Goal: Task Accomplishment & Management: Manage account settings

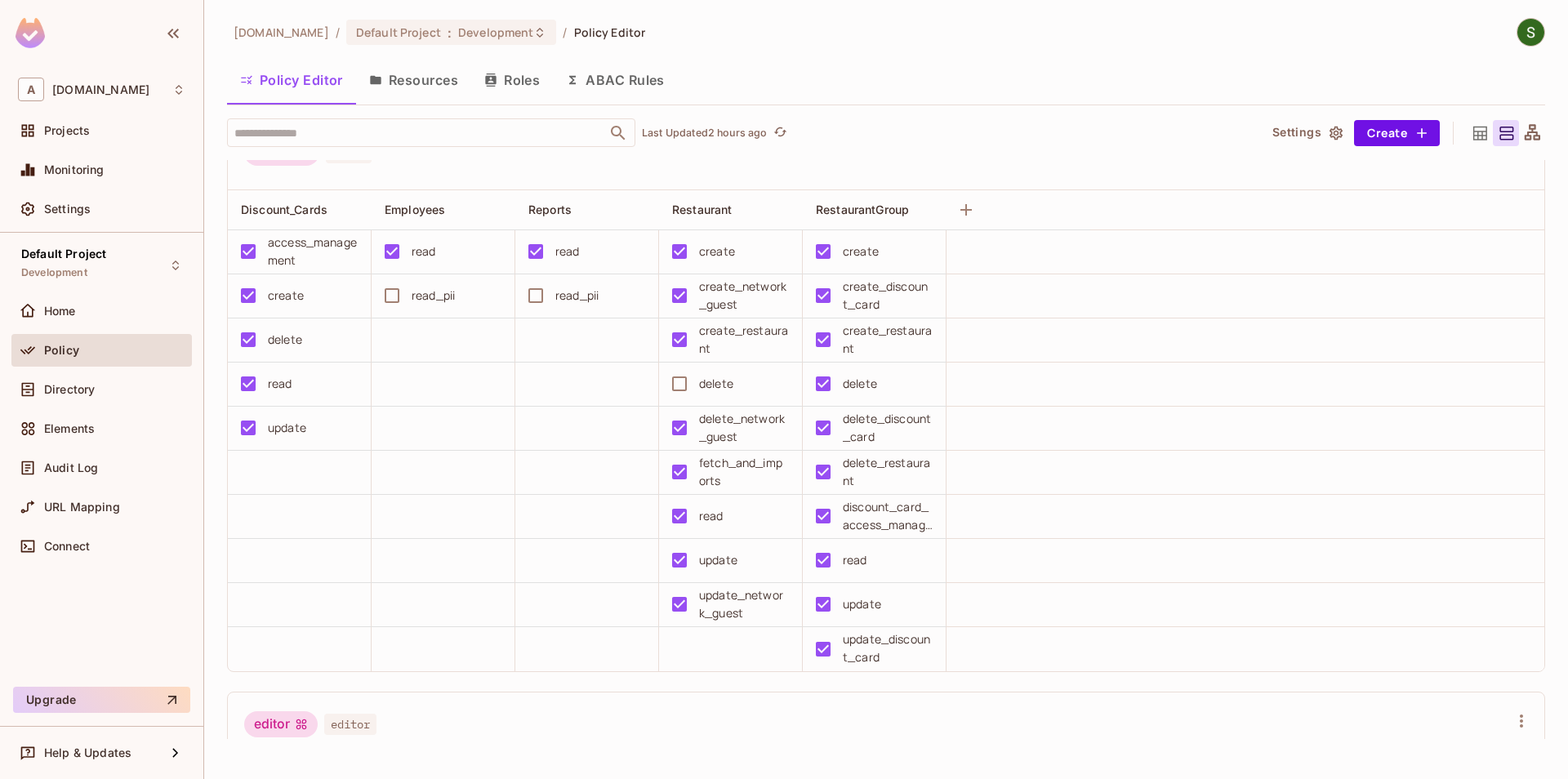
click at [377, 75] on icon "button" at bounding box center [375, 81] width 13 height 13
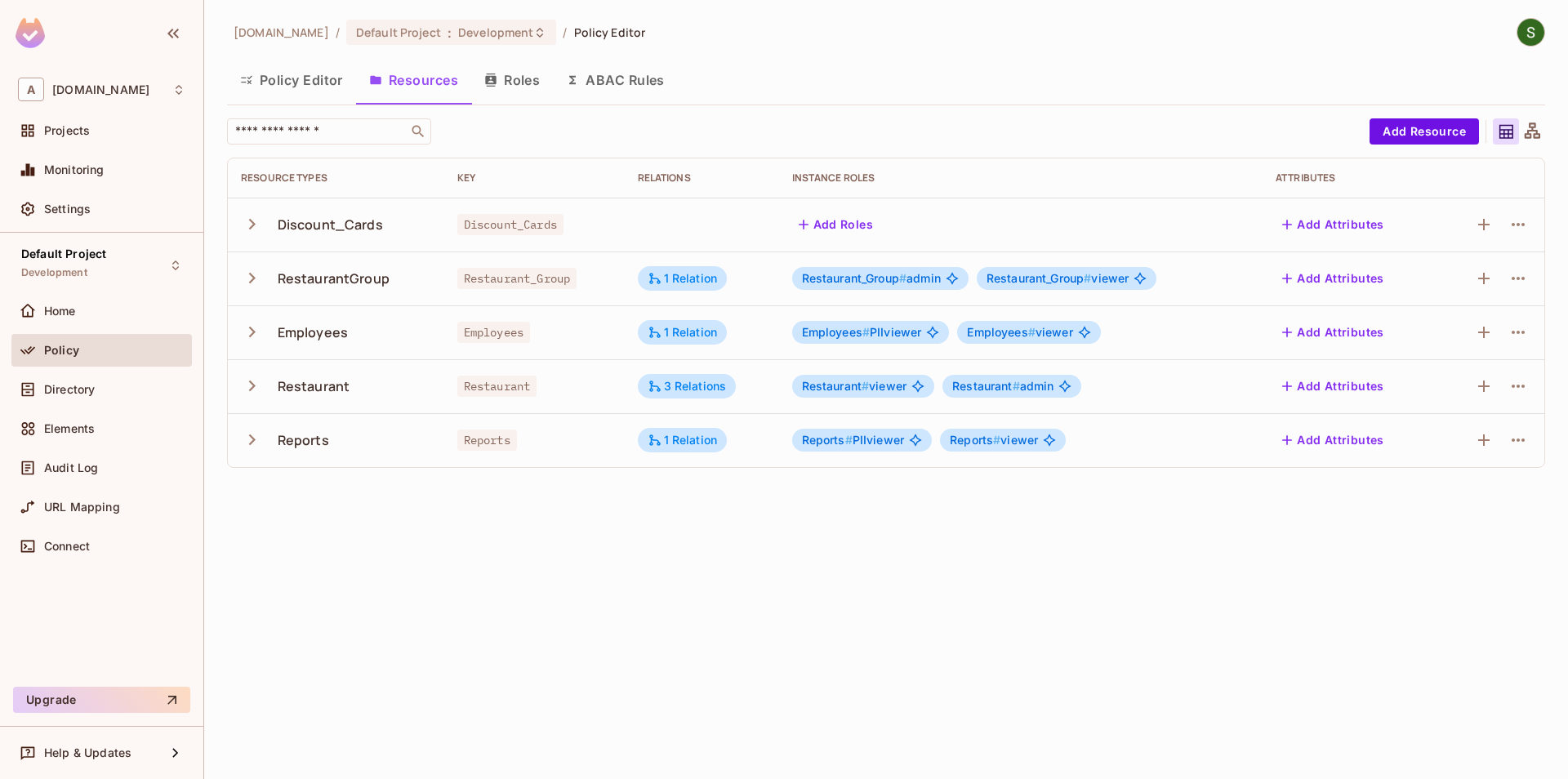
click at [242, 334] on icon "button" at bounding box center [252, 332] width 22 height 22
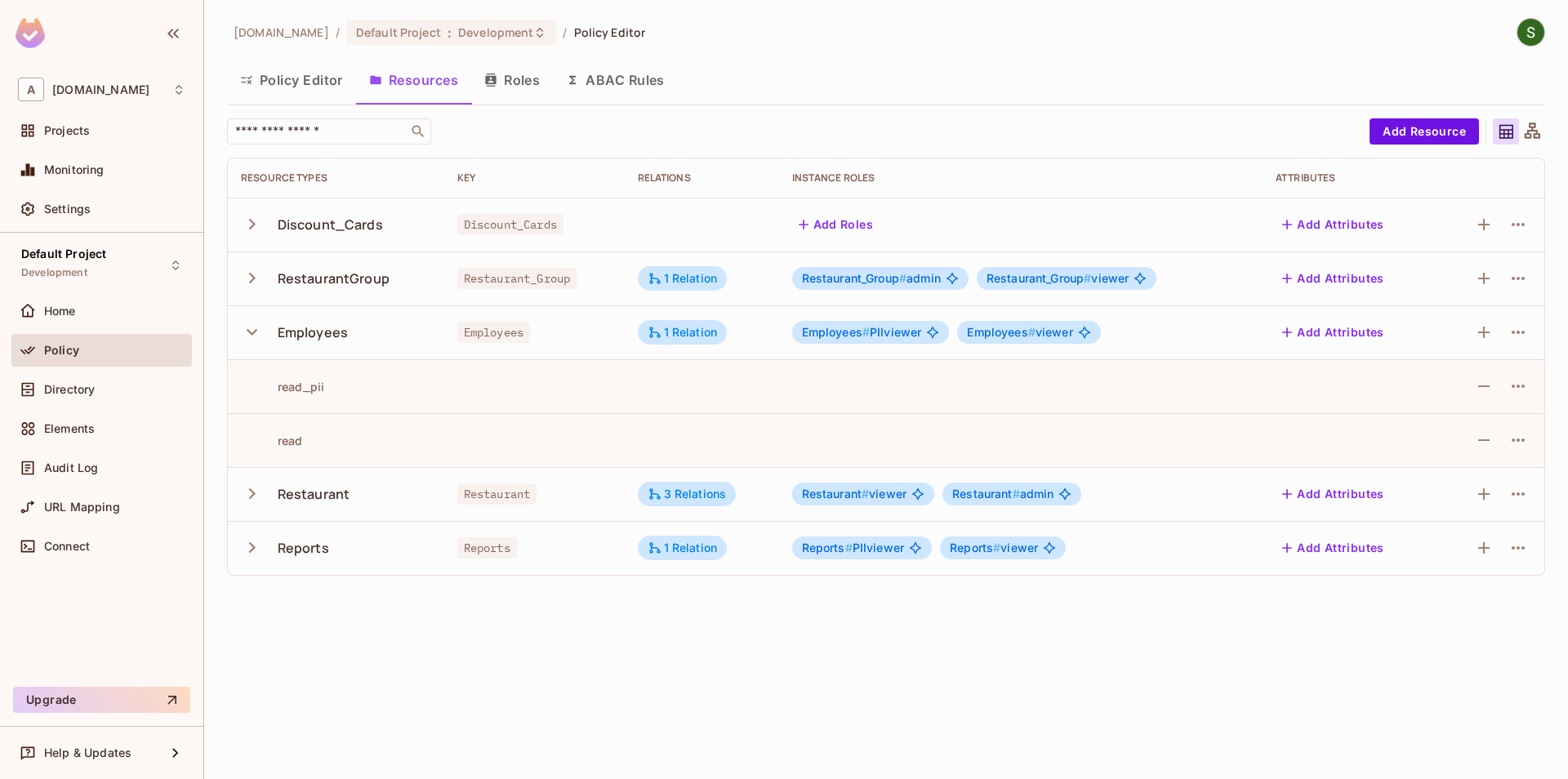
click at [254, 489] on icon "button" at bounding box center [252, 493] width 22 height 22
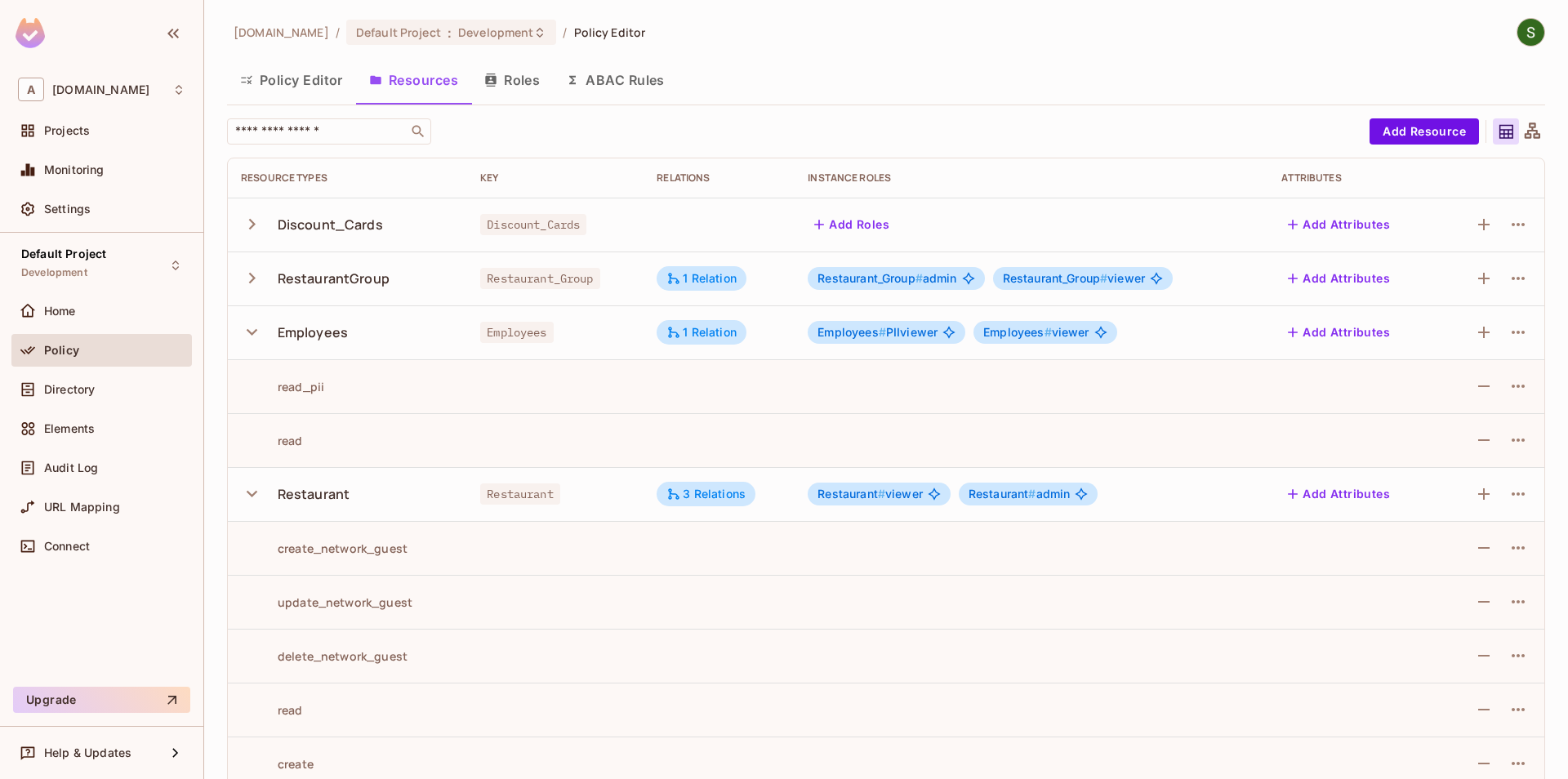
click at [265, 335] on button "button" at bounding box center [255, 332] width 29 height 36
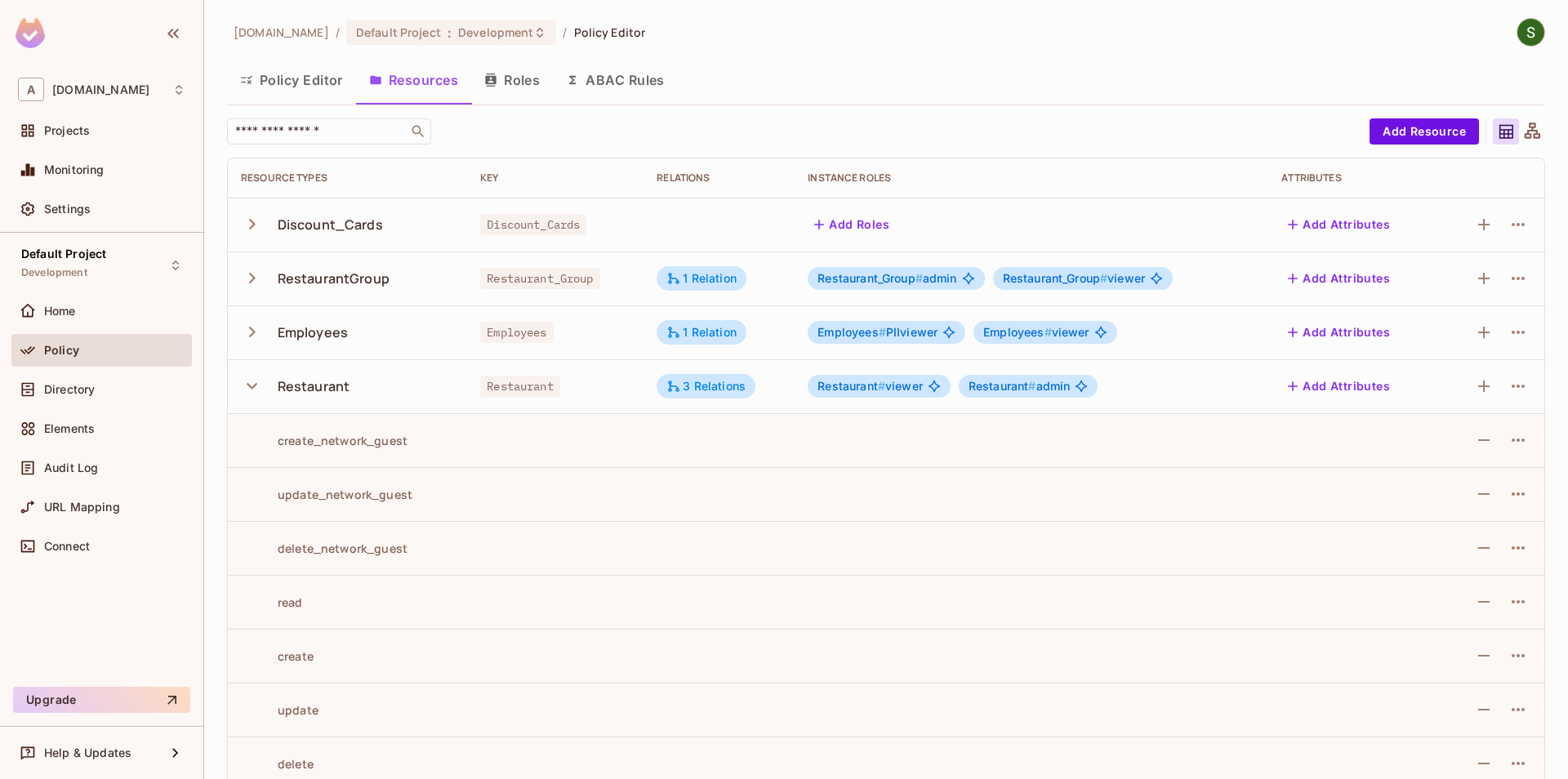
click at [249, 387] on icon "button" at bounding box center [251, 386] width 10 height 7
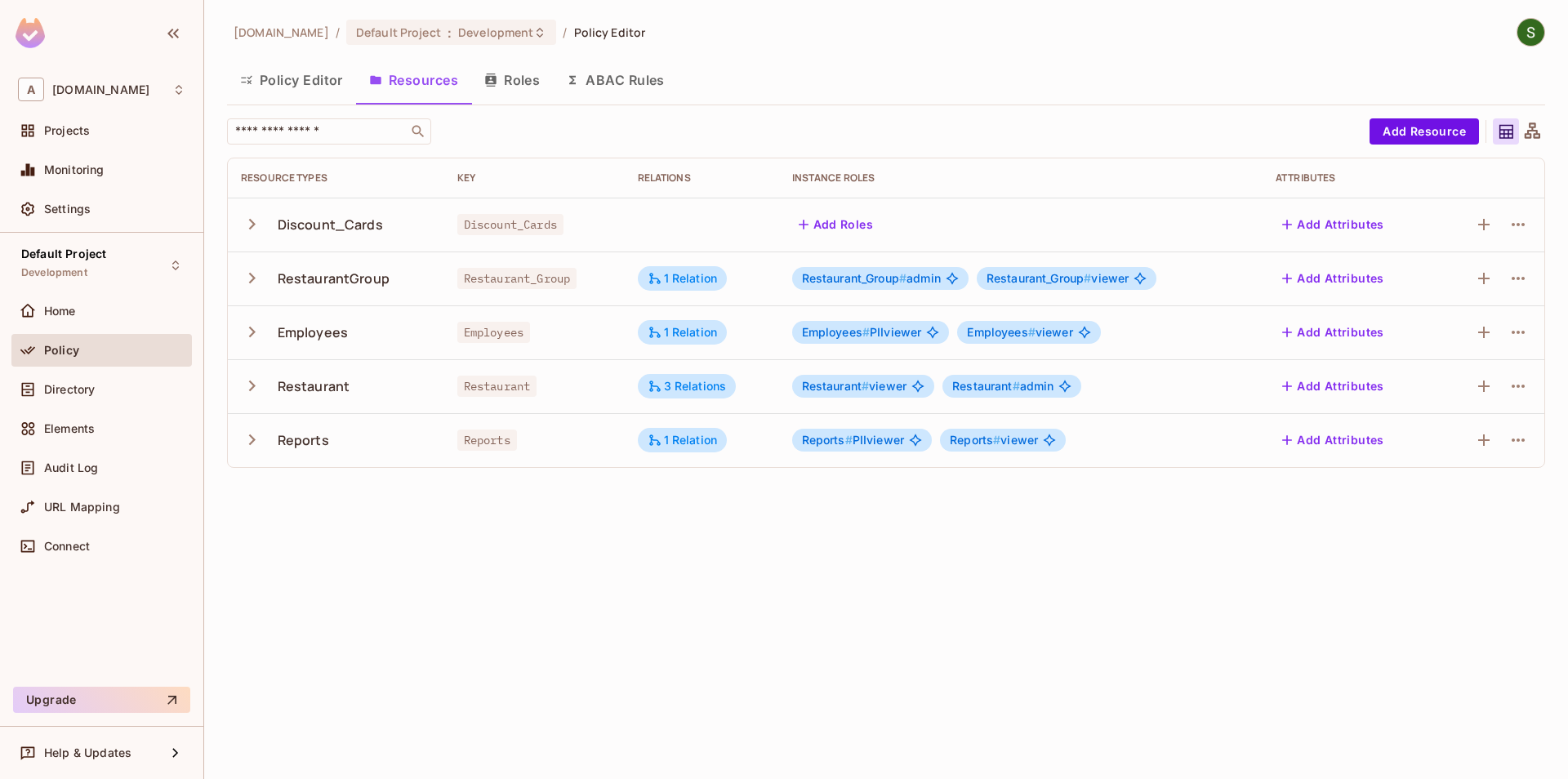
click at [1521, 41] on img at bounding box center [1531, 32] width 27 height 27
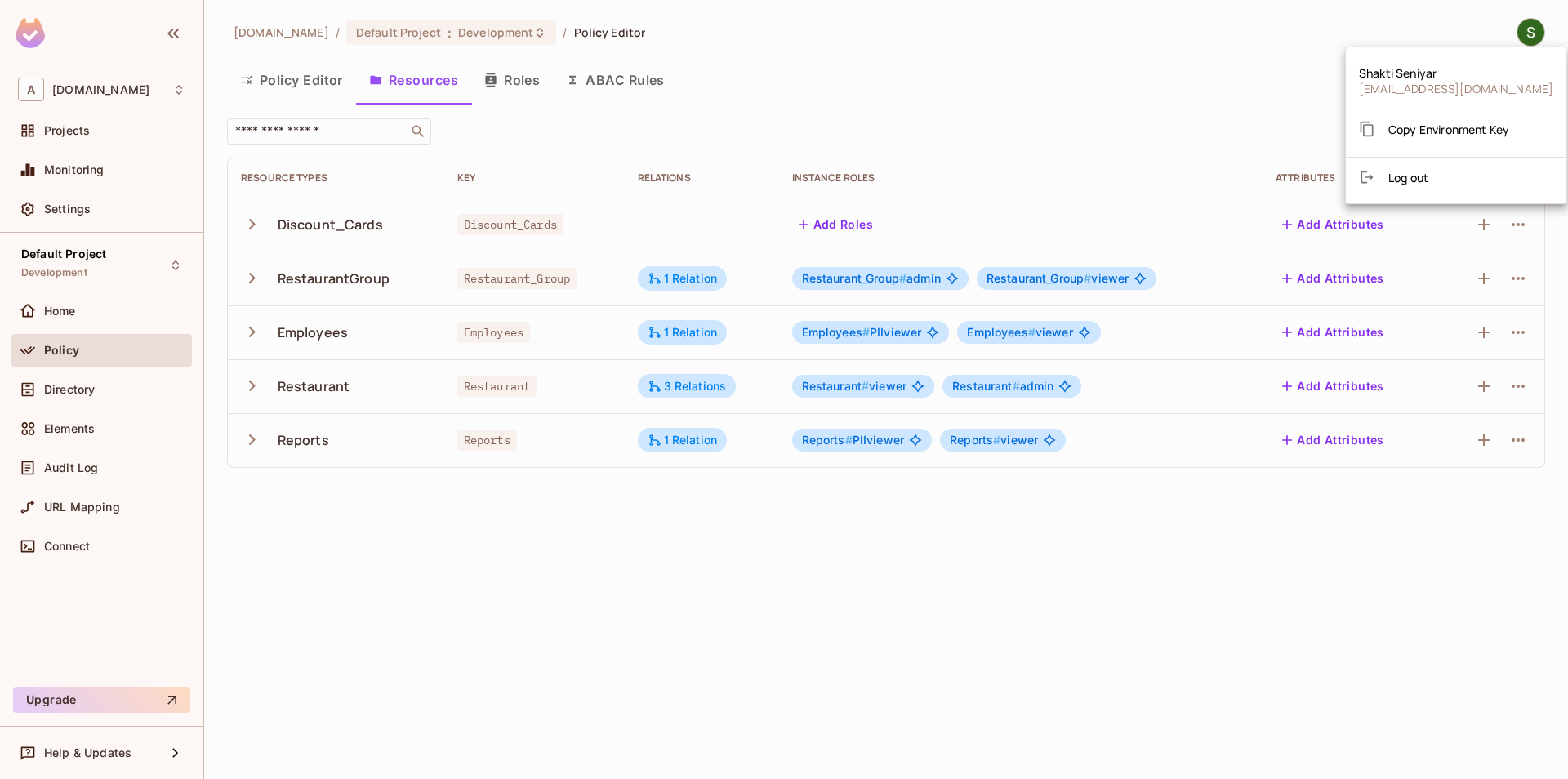
click at [1438, 170] on li "Log out" at bounding box center [1456, 177] width 221 height 26
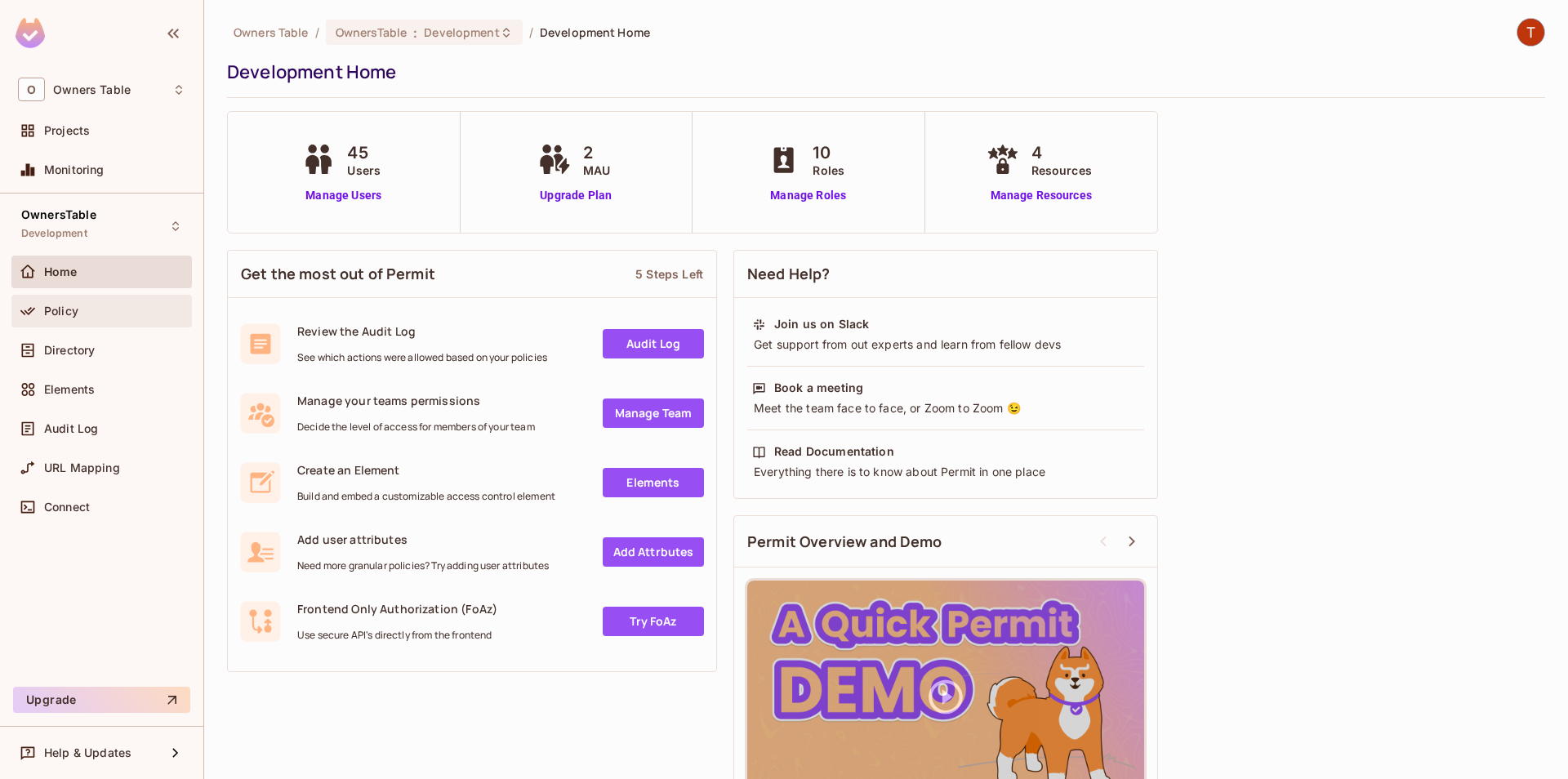
click at [139, 310] on div "Policy" at bounding box center [114, 311] width 141 height 13
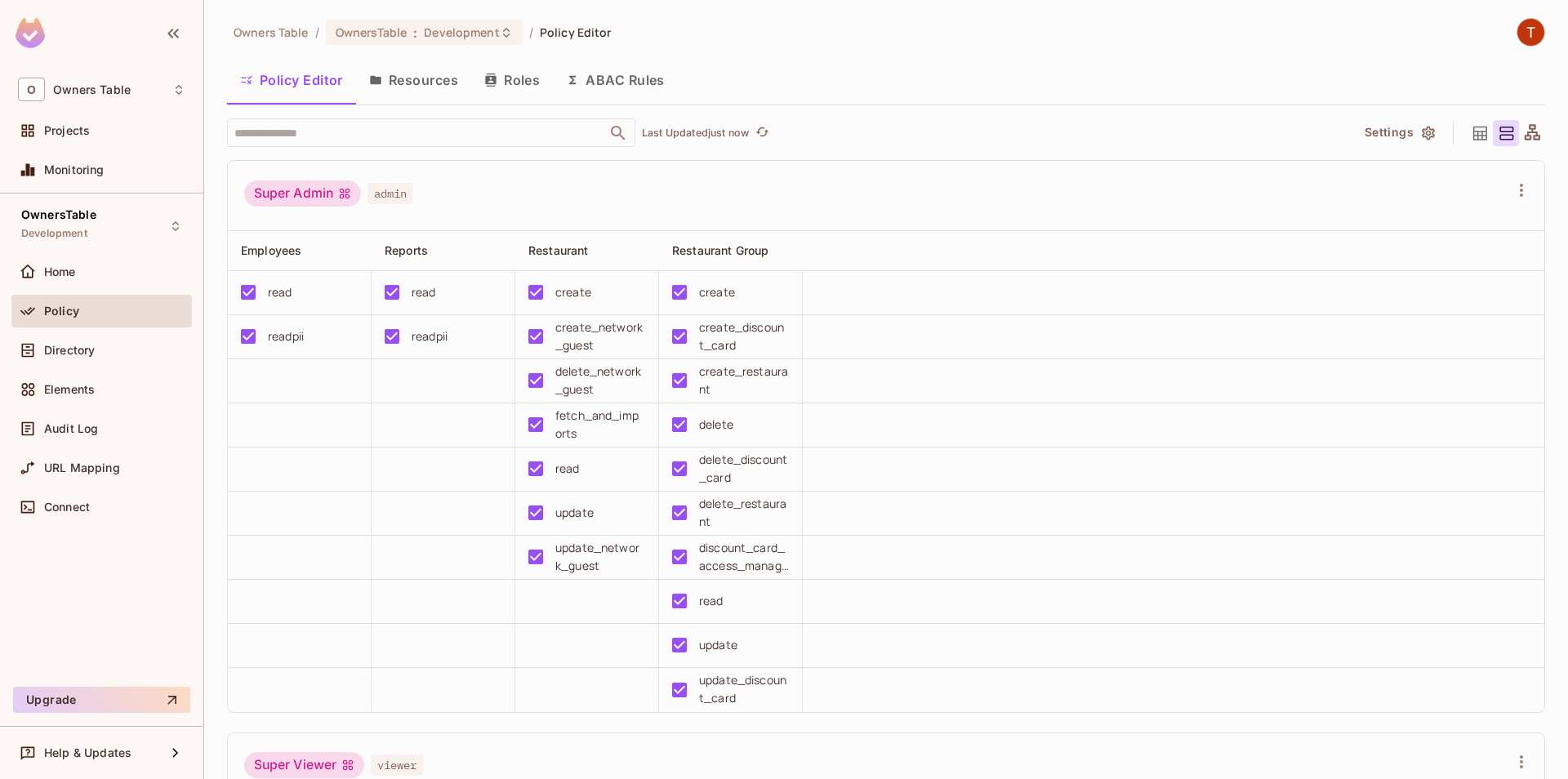
click at [432, 68] on button "Resources" at bounding box center [413, 81] width 115 height 41
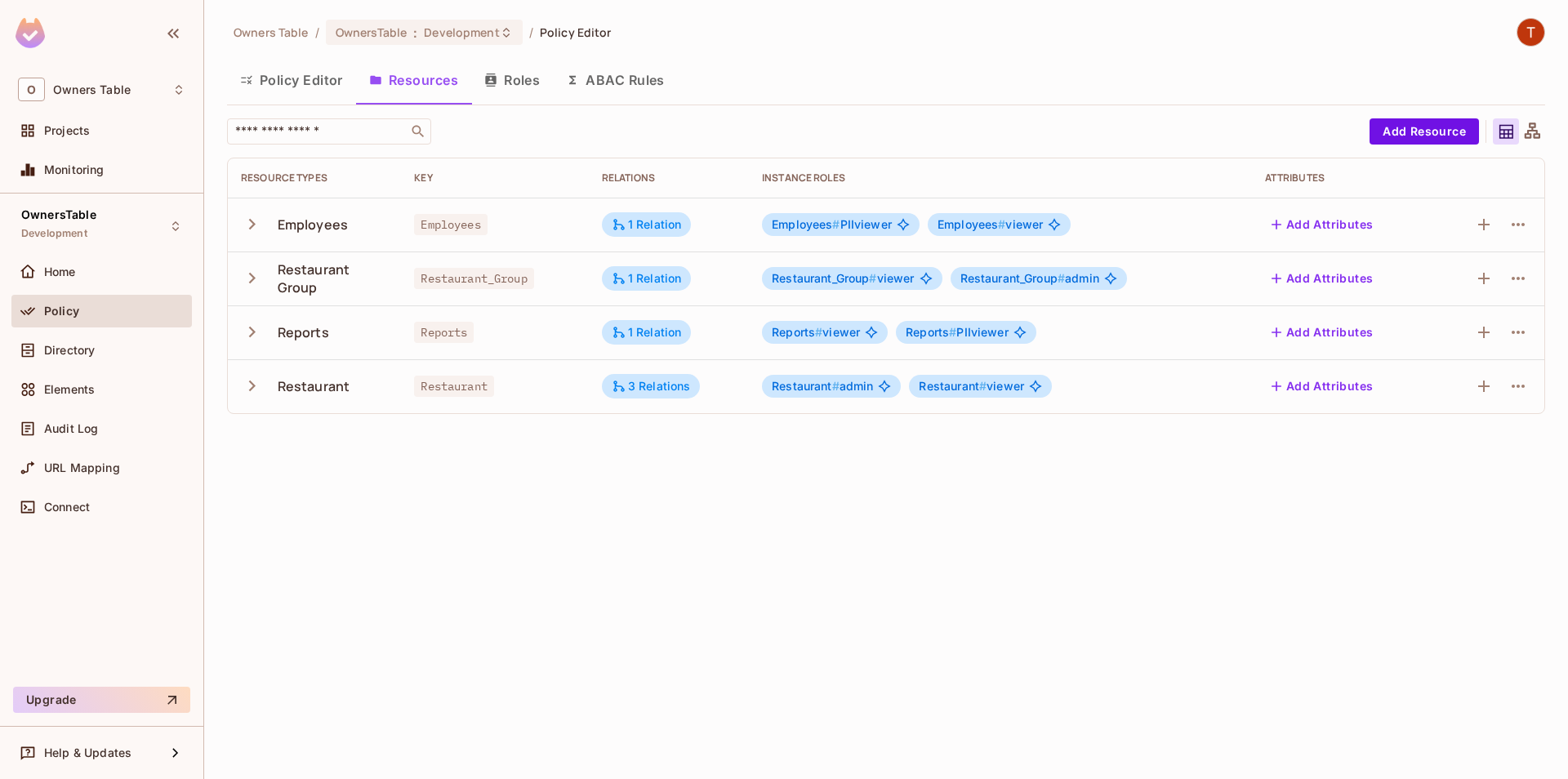
click at [255, 233] on icon "button" at bounding box center [252, 225] width 22 height 22
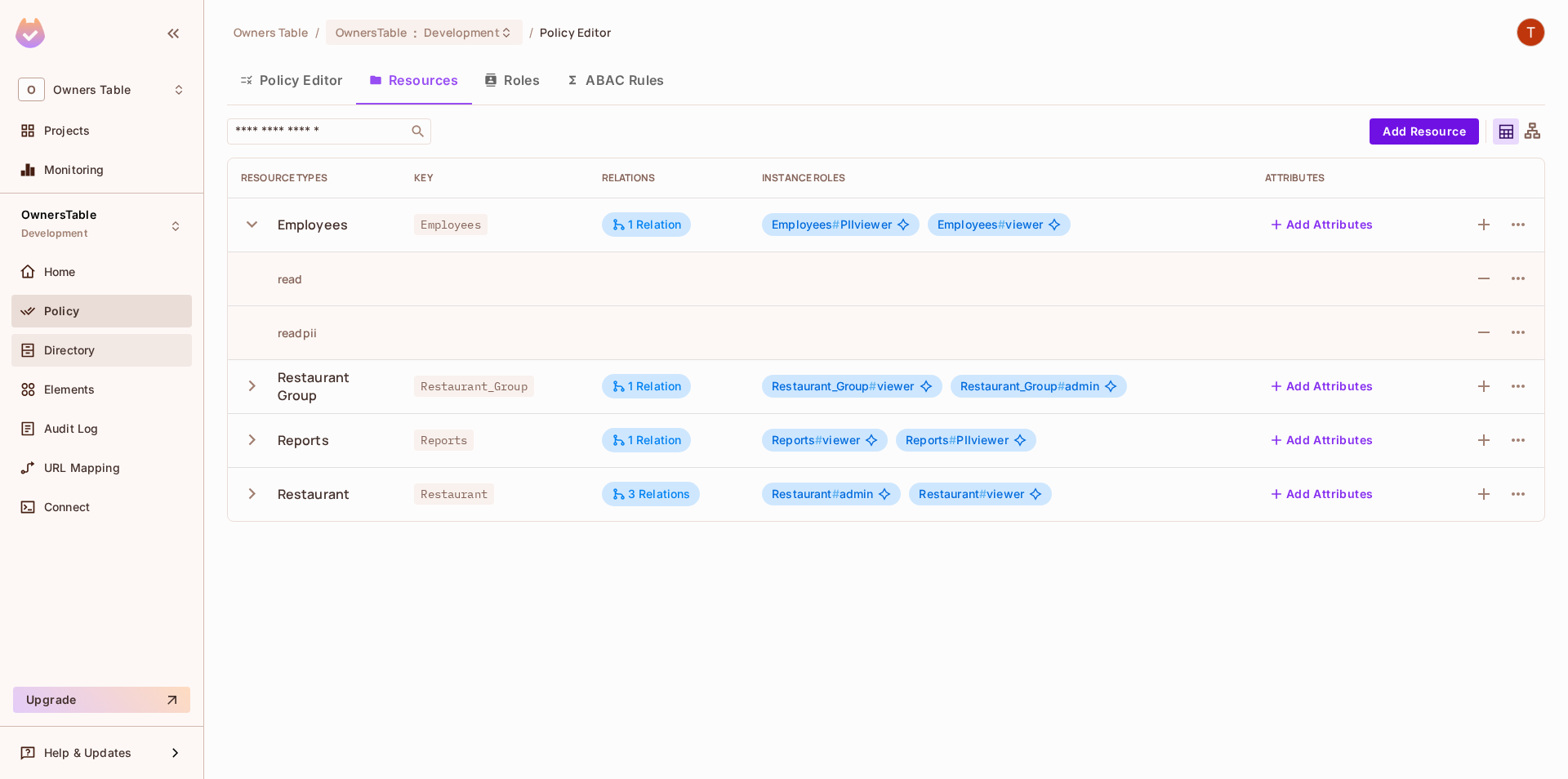
click at [90, 348] on span "Directory" at bounding box center [69, 350] width 51 height 13
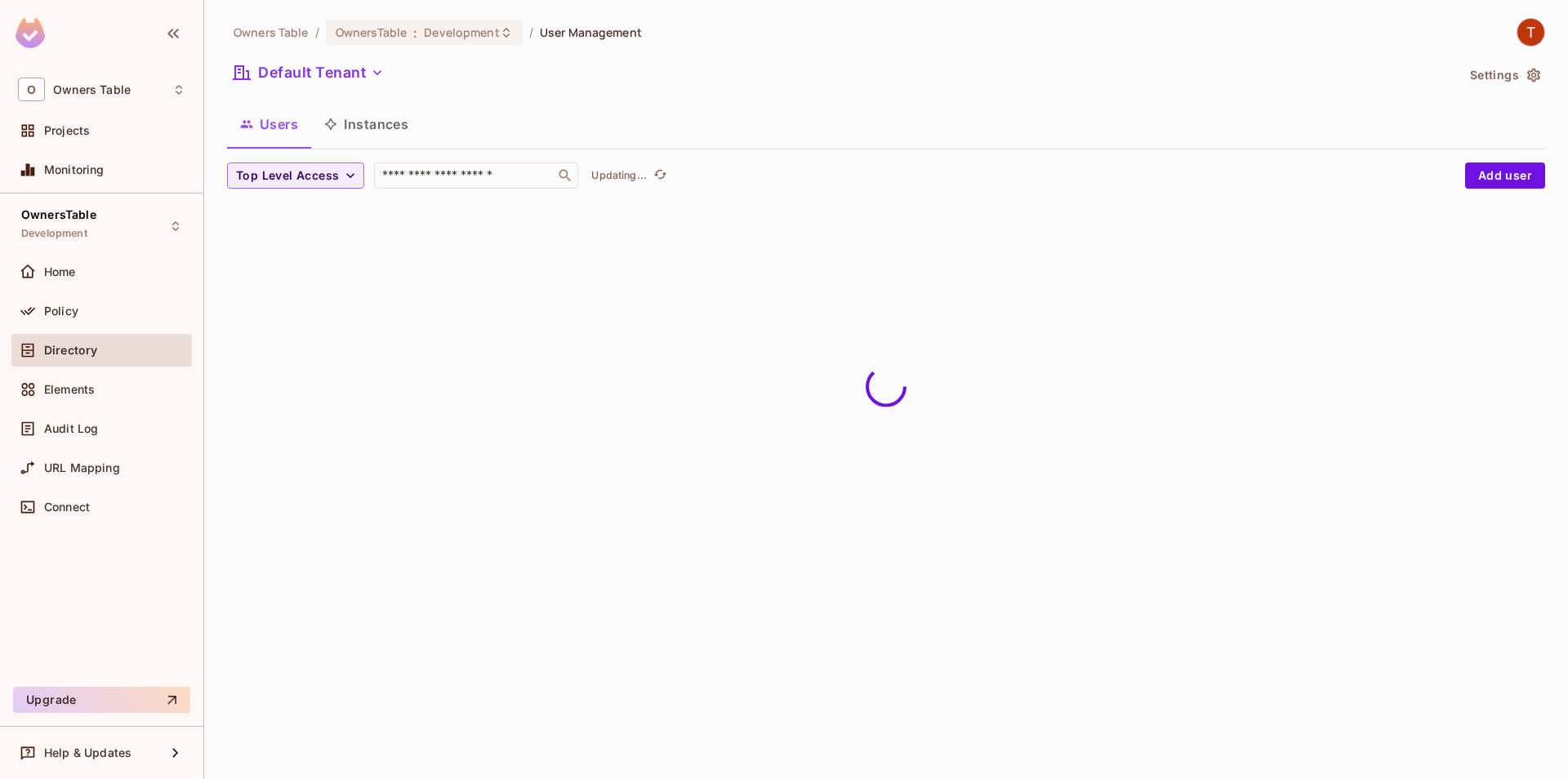
click at [387, 132] on button "Instances" at bounding box center [366, 125] width 110 height 41
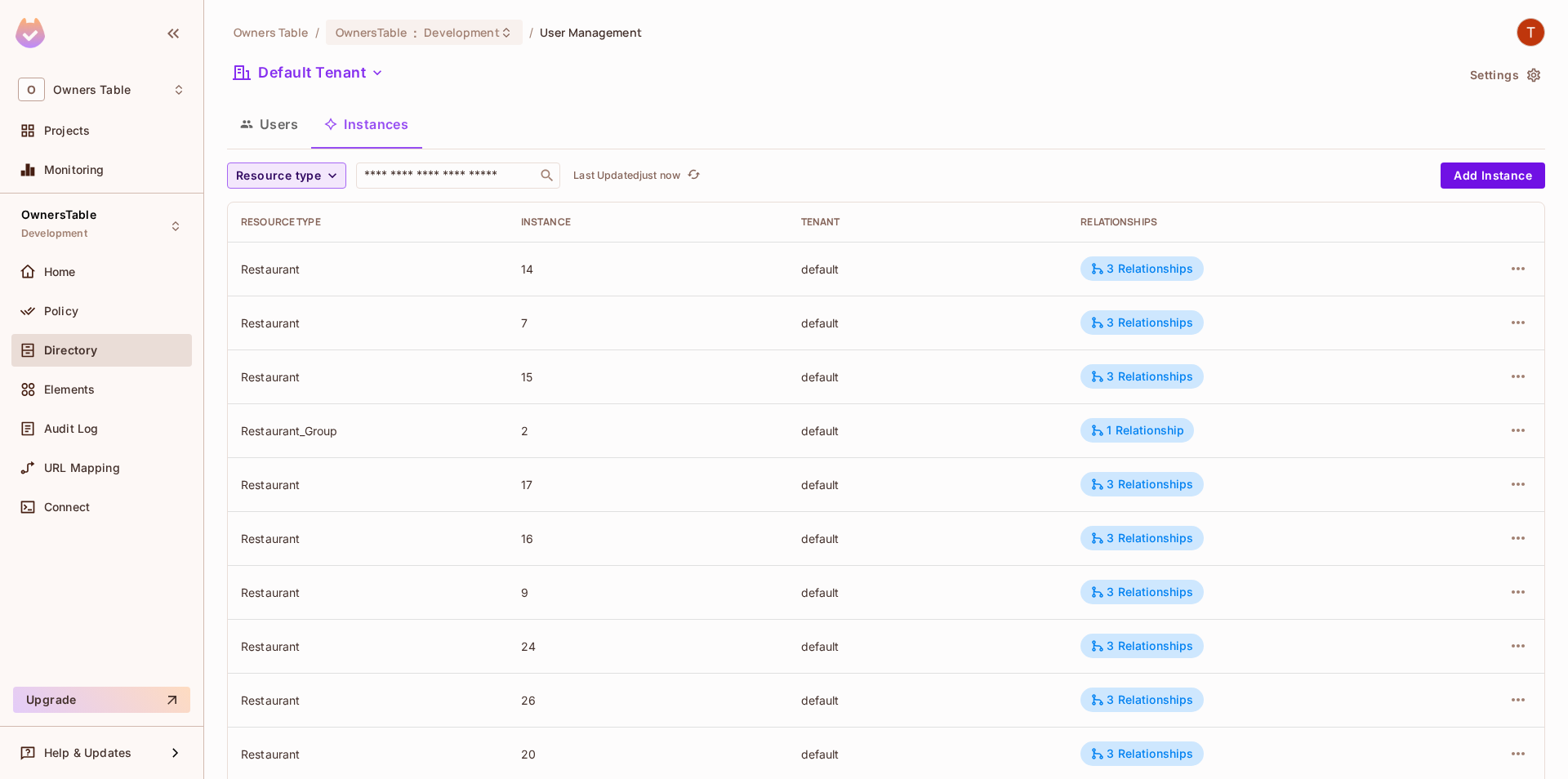
click at [298, 180] on span "Resource type" at bounding box center [278, 176] width 85 height 21
click at [293, 220] on span "Employees" at bounding box center [287, 213] width 95 height 16
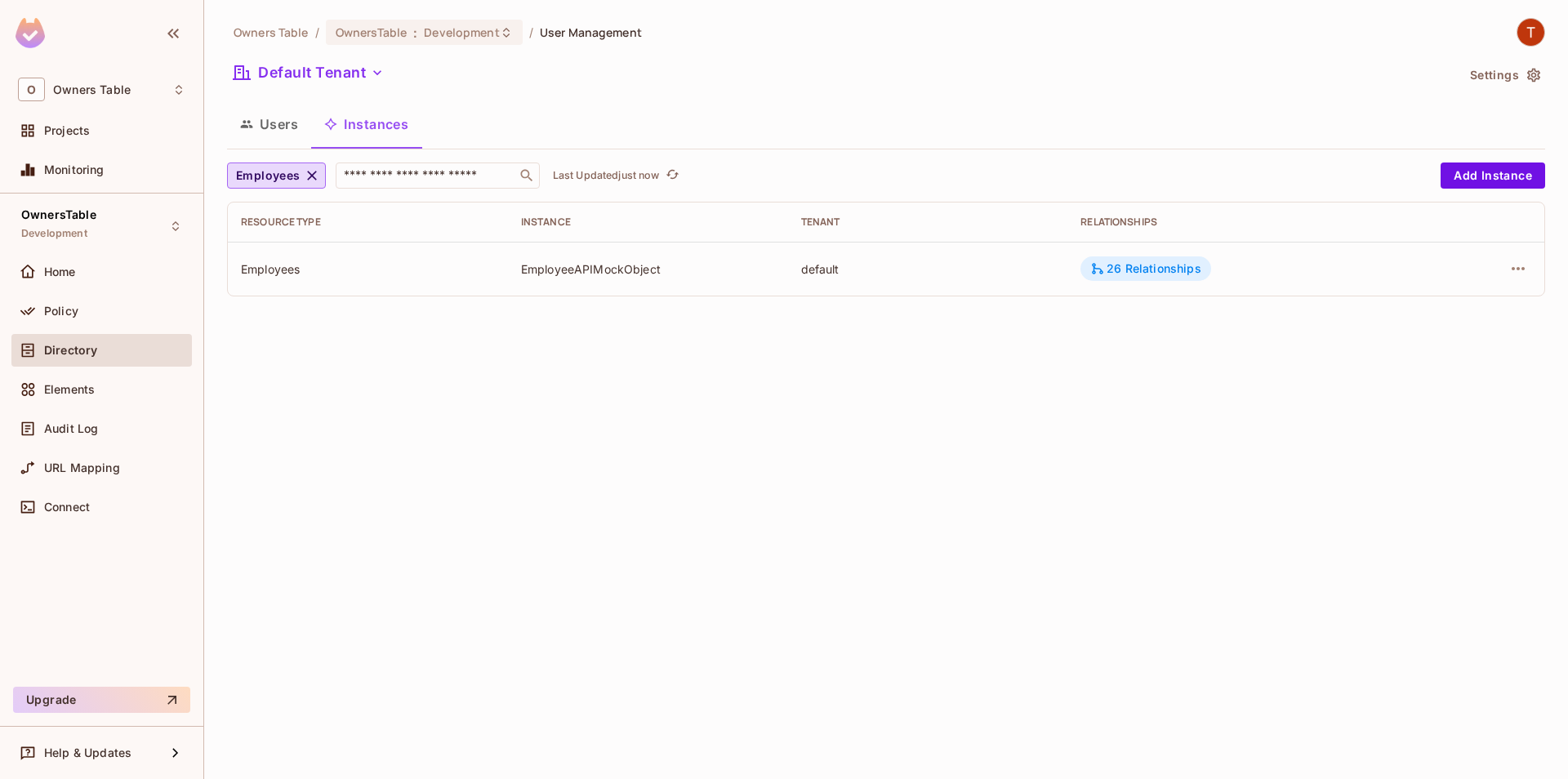
click at [1135, 269] on div "26 Relationships" at bounding box center [1145, 269] width 110 height 15
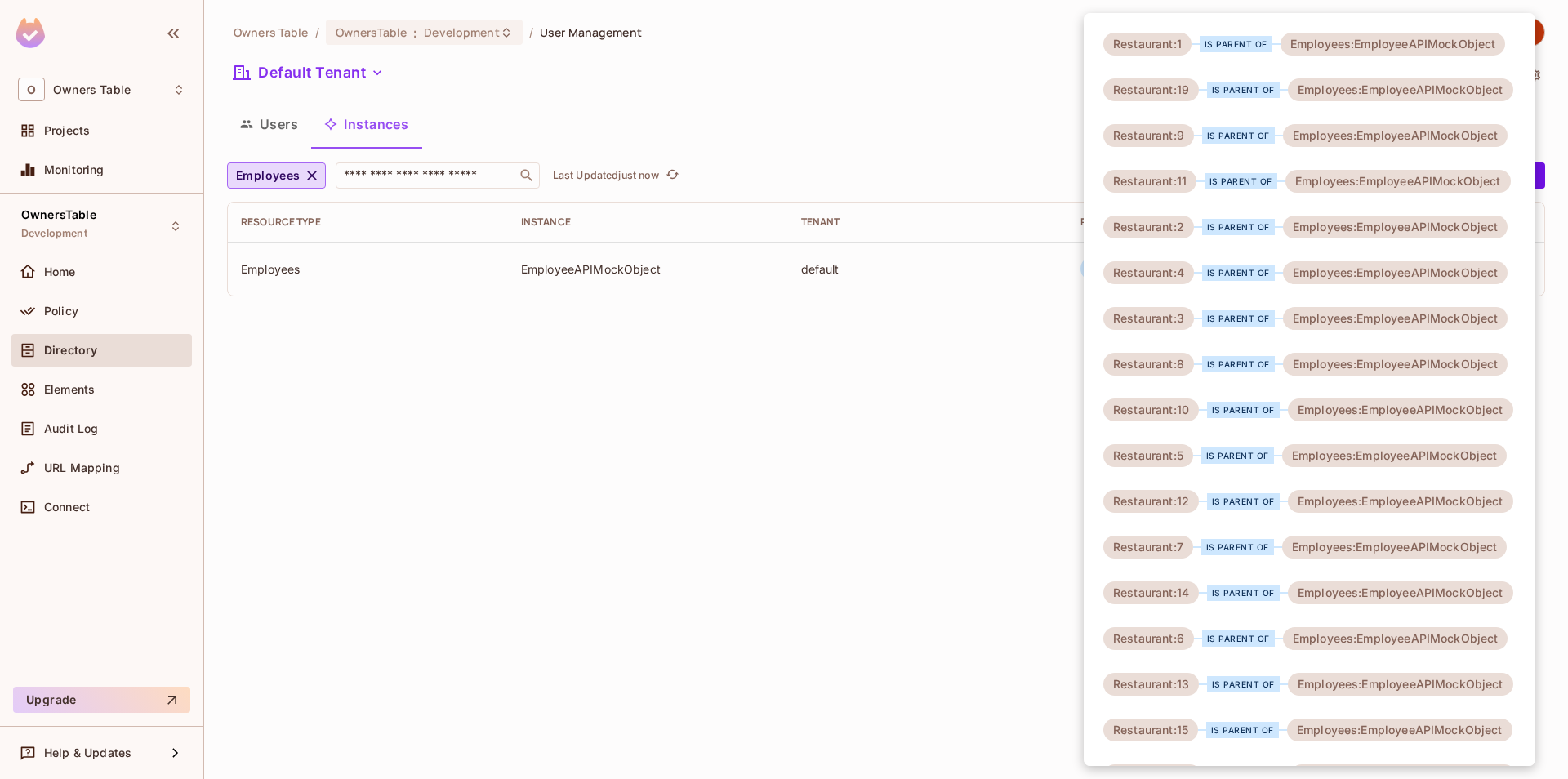
click at [901, 351] on div at bounding box center [784, 390] width 1568 height 779
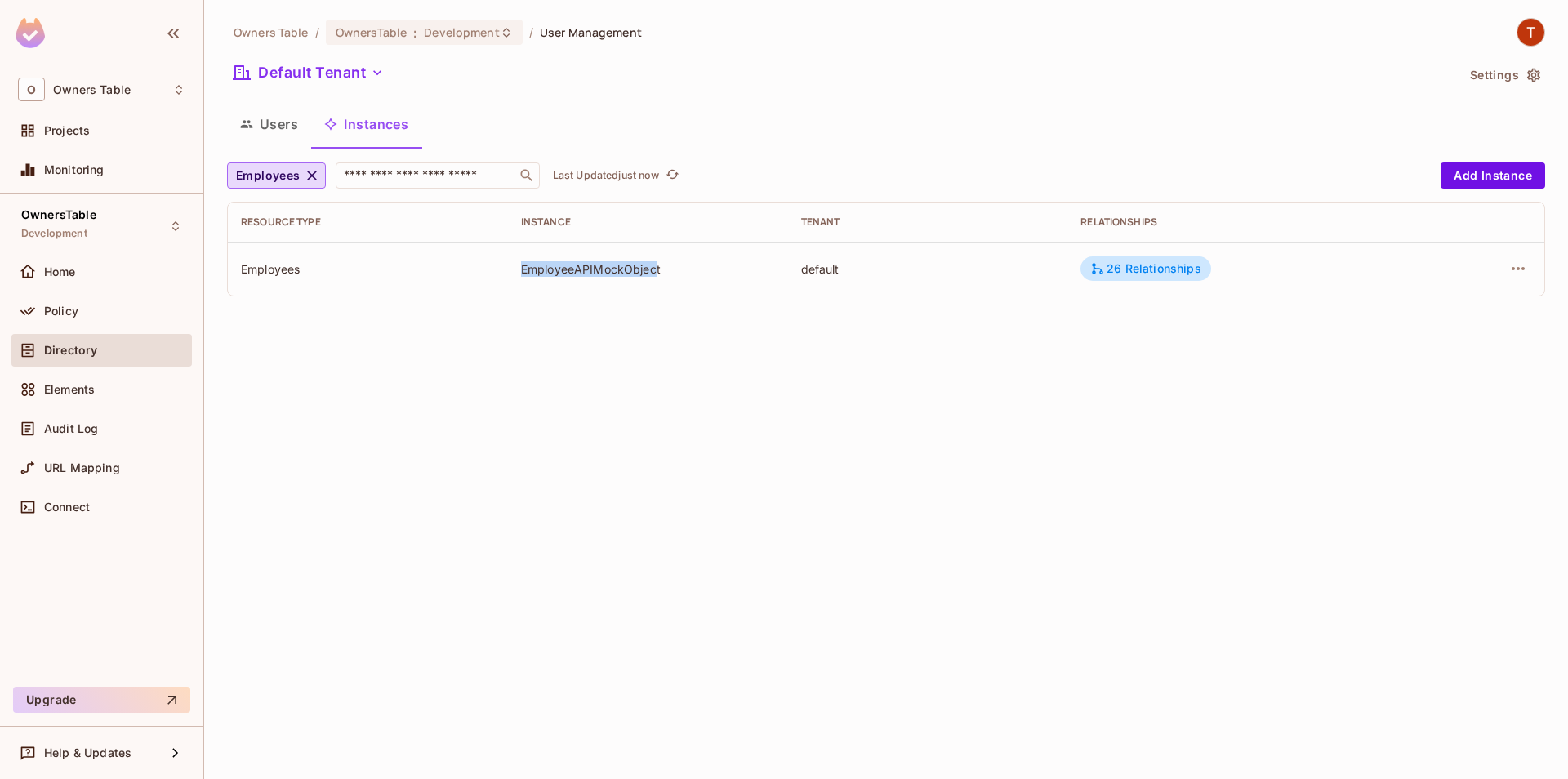
drag, startPoint x: 622, startPoint y: 274, endPoint x: 520, endPoint y: 274, distance: 102.0
click at [520, 274] on div "EmployeeAPIMockObject" at bounding box center [647, 269] width 254 height 16
click at [581, 438] on div "Owners Table / OwnersTable : Development / User Management Default Tenant Setti…" at bounding box center [886, 390] width 1364 height 779
drag, startPoint x: 522, startPoint y: 272, endPoint x: 660, endPoint y: 274, distance: 138.0
click at [660, 274] on div "EmployeeAPIMockObject" at bounding box center [647, 269] width 254 height 16
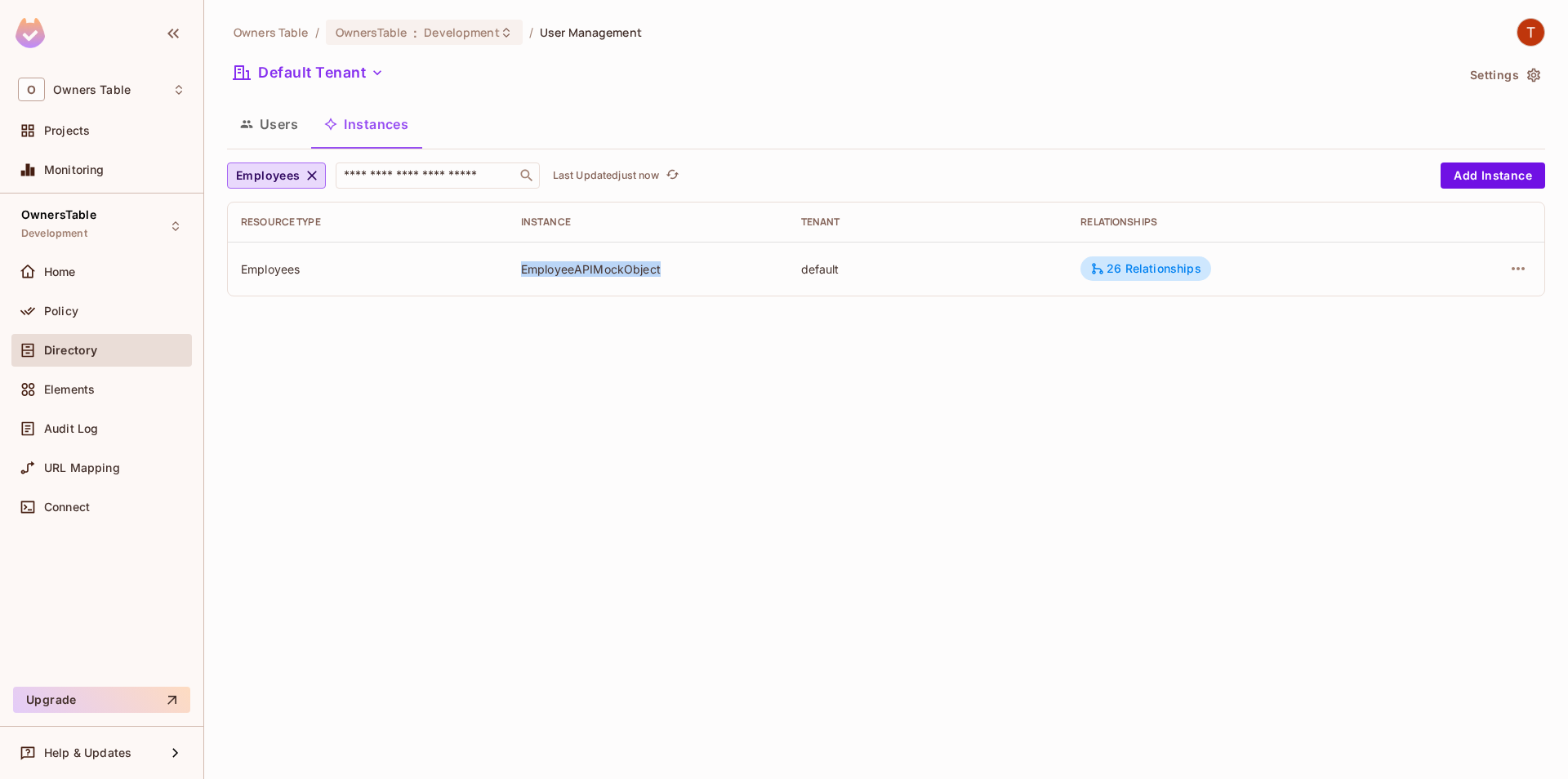
click at [634, 350] on div "Owners Table / OwnersTable : Development / User Management Default Tenant Setti…" at bounding box center [886, 390] width 1364 height 779
click at [1524, 29] on img at bounding box center [1531, 32] width 27 height 27
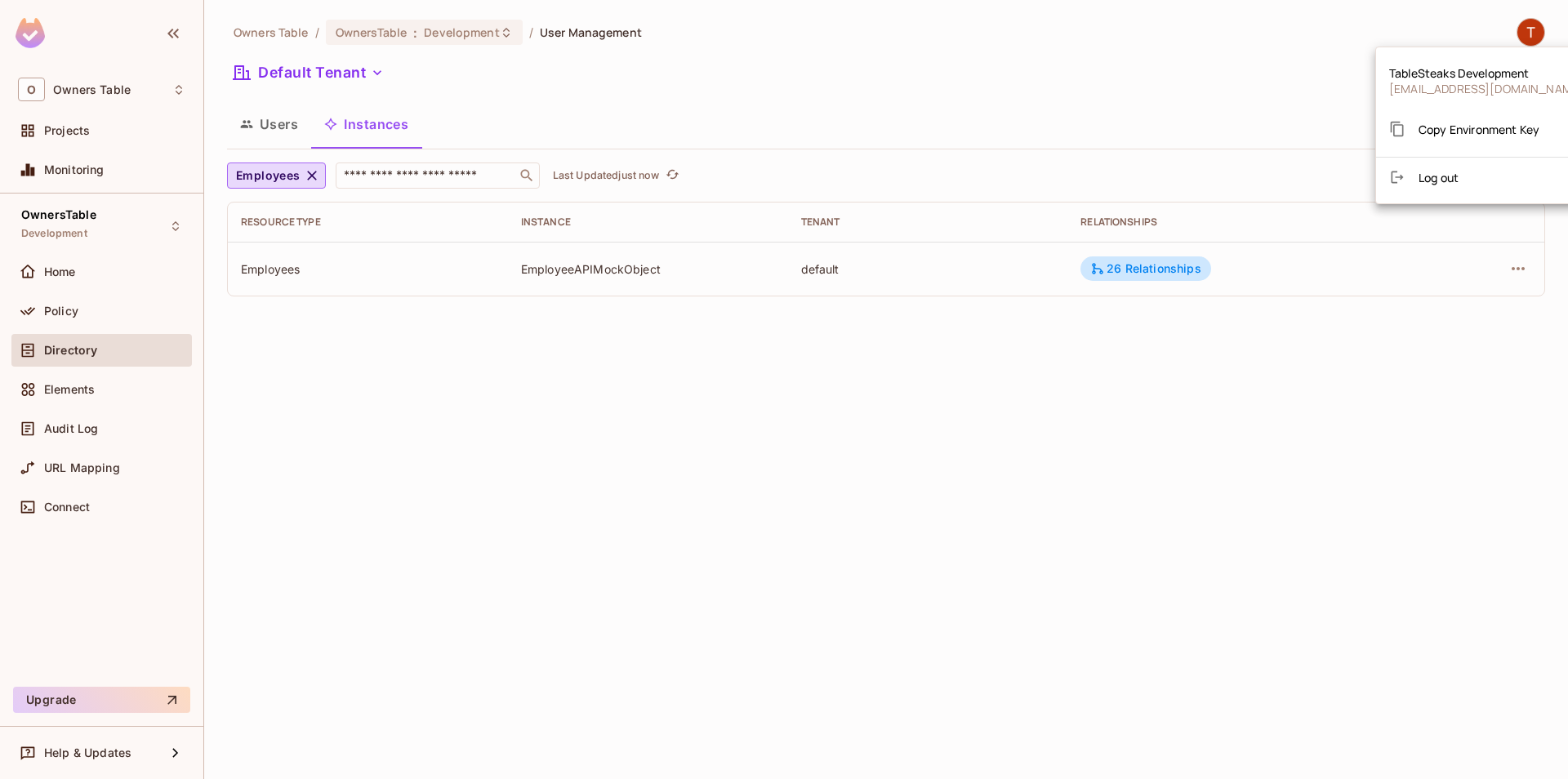
click at [1473, 183] on li "Log out" at bounding box center [1487, 177] width 221 height 26
